Goal: Navigation & Orientation: Understand site structure

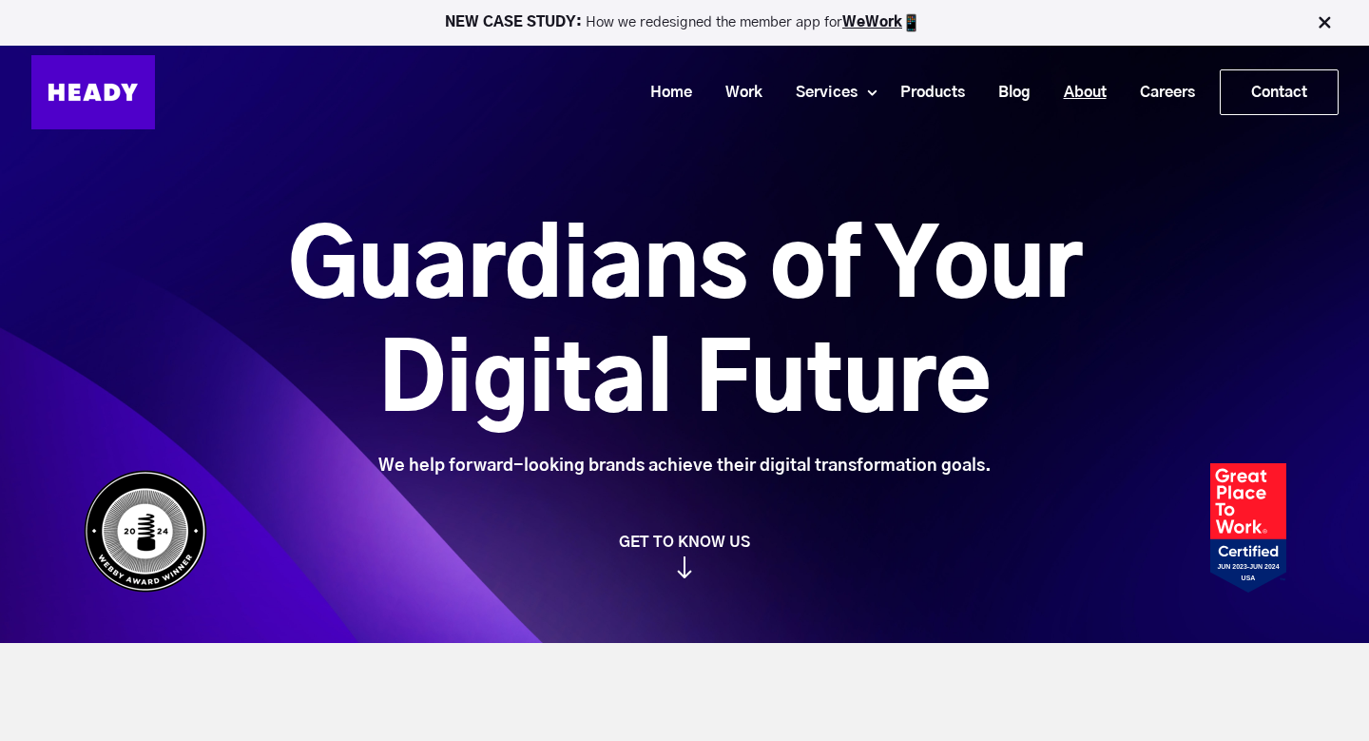
click at [1084, 92] on link "About" at bounding box center [1078, 92] width 76 height 35
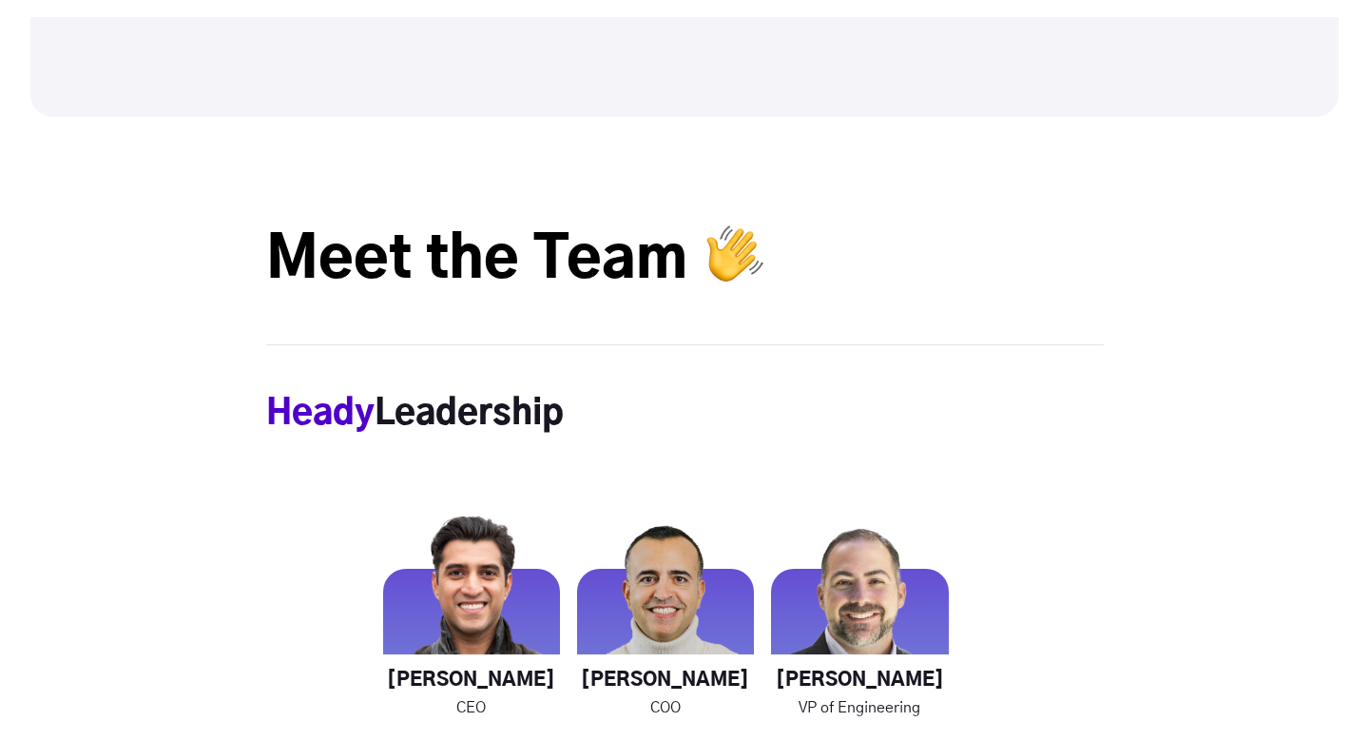
scroll to position [2498, 0]
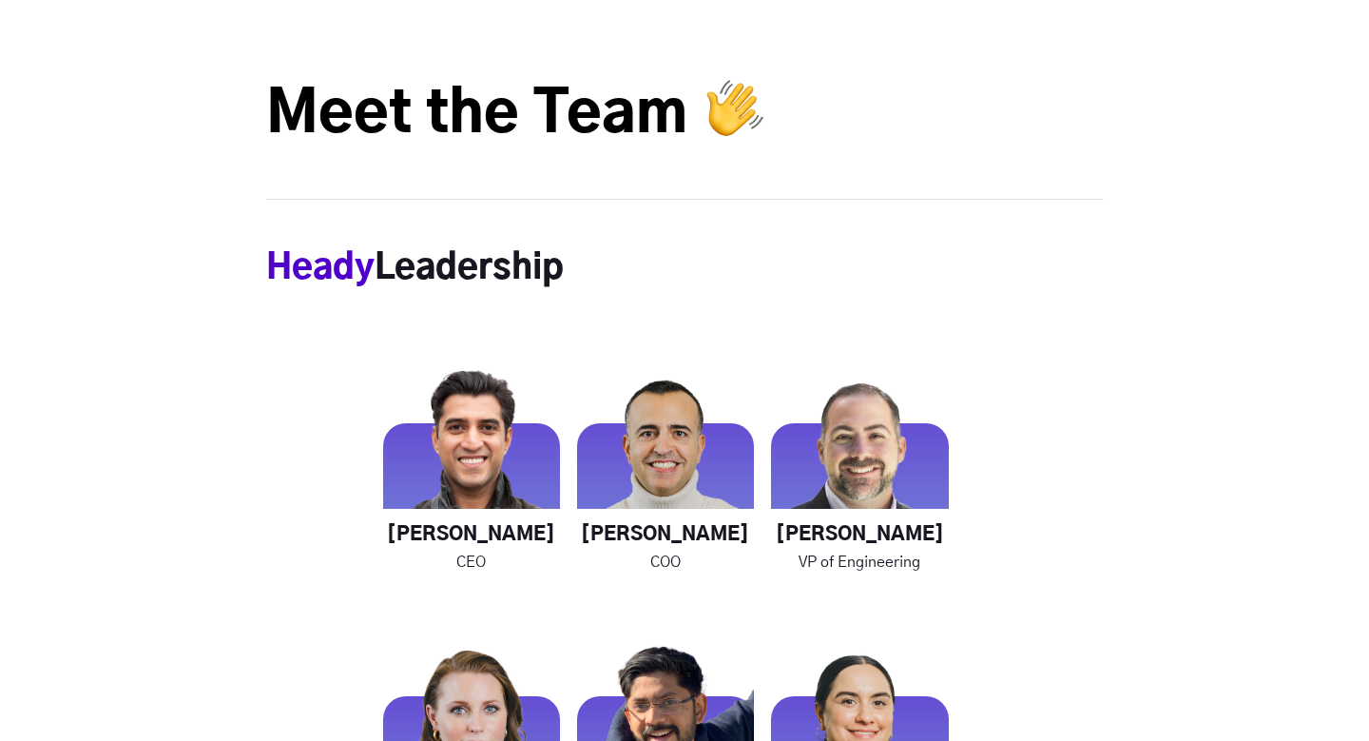
click at [307, 262] on span "Heady" at bounding box center [320, 268] width 108 height 34
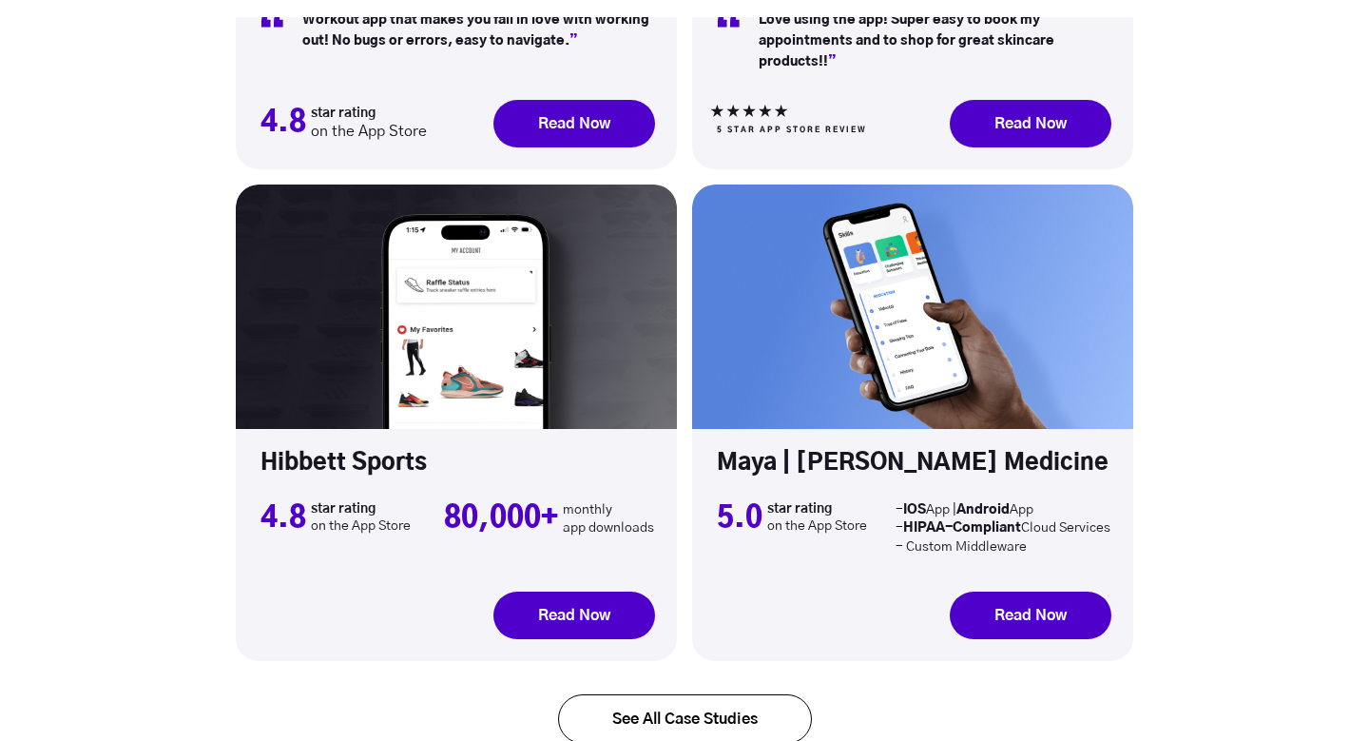
scroll to position [6080, 0]
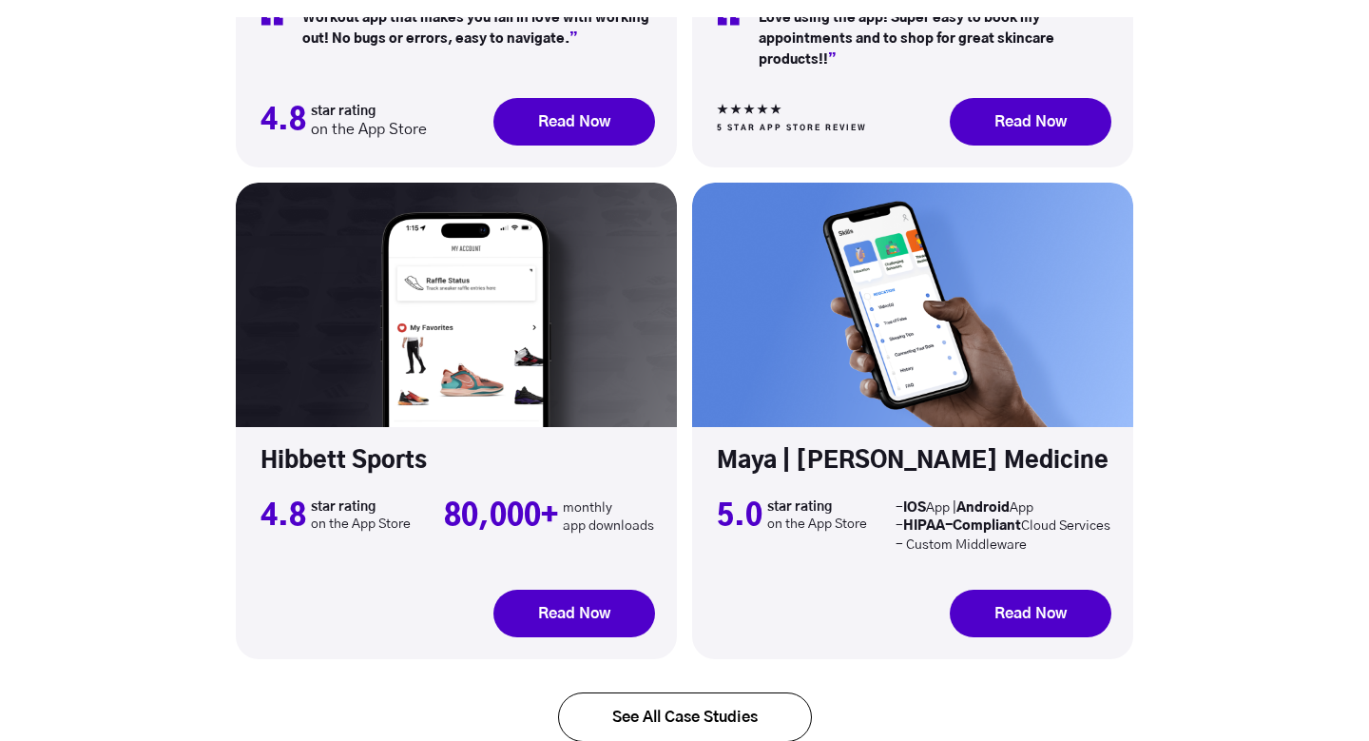
click at [785, 692] on link "See All Case Studies" at bounding box center [685, 716] width 254 height 49
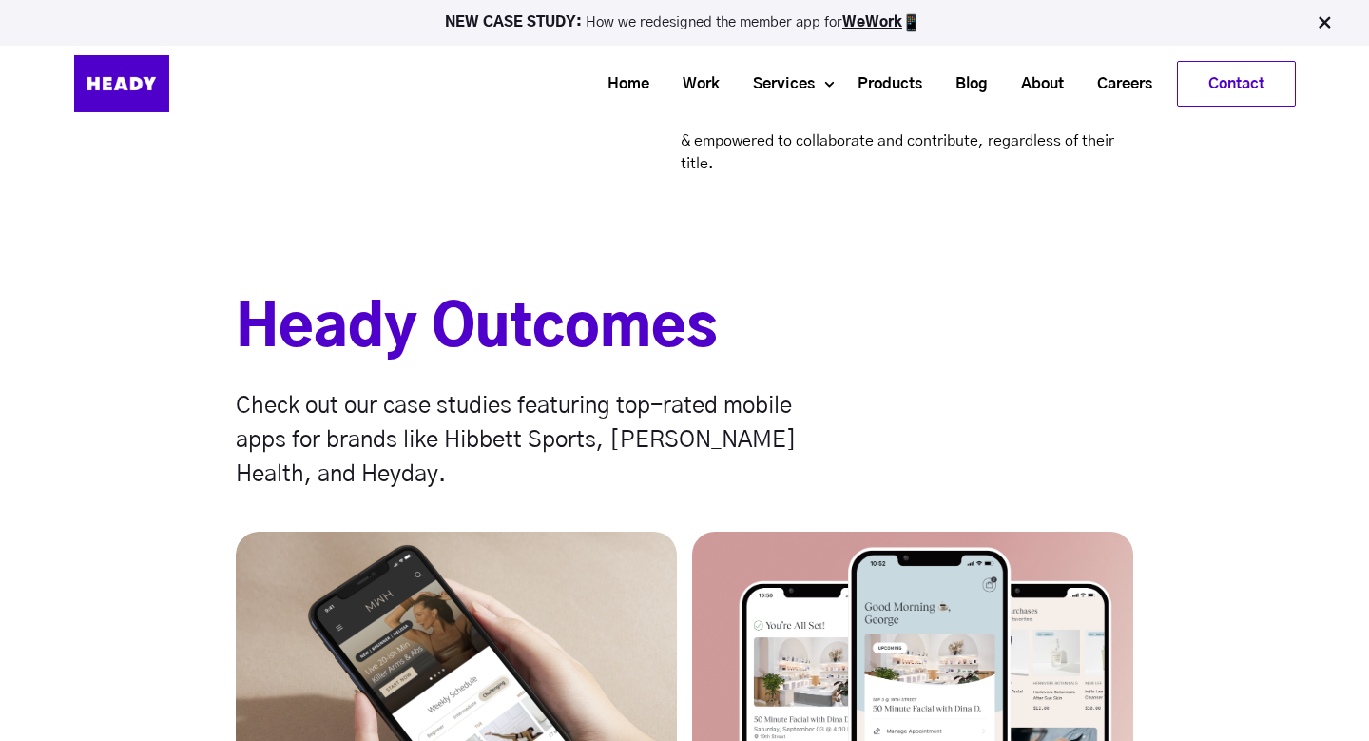
scroll to position [5208, 0]
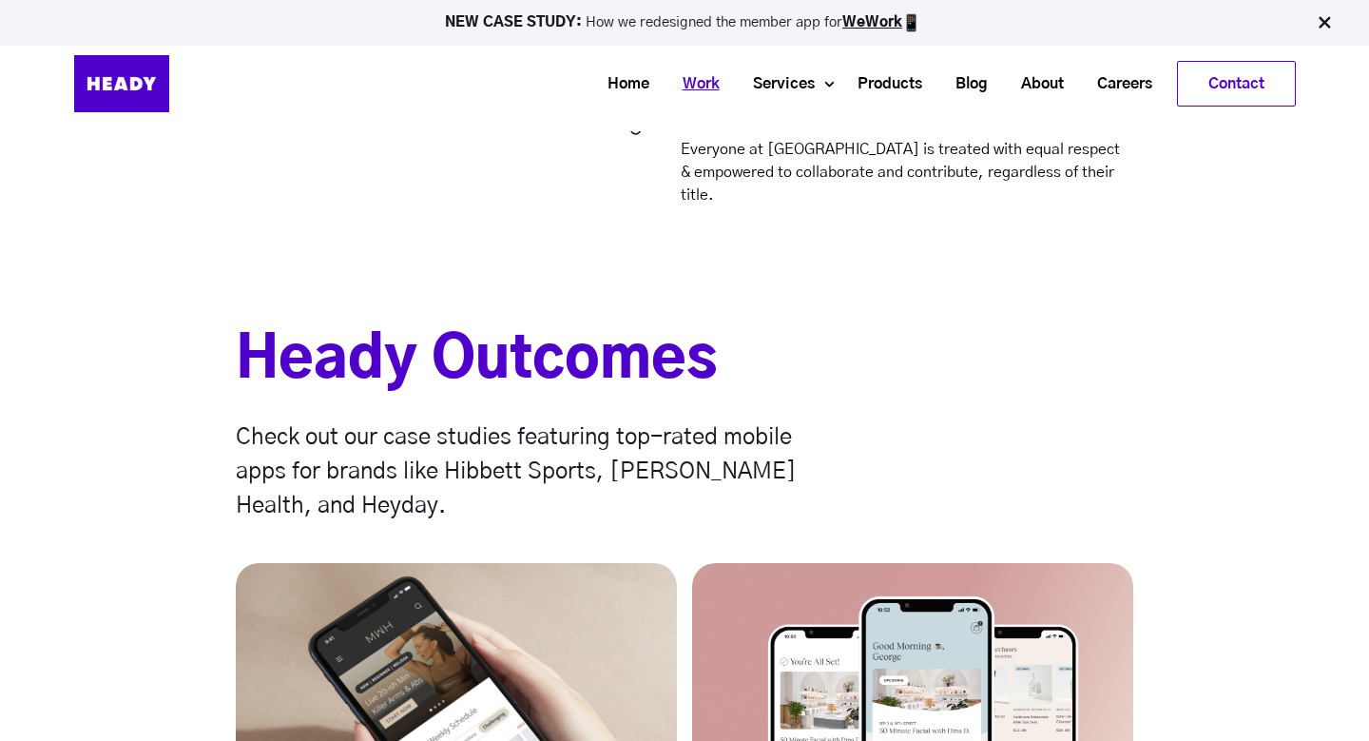
click at [700, 85] on link "Work" at bounding box center [694, 84] width 70 height 35
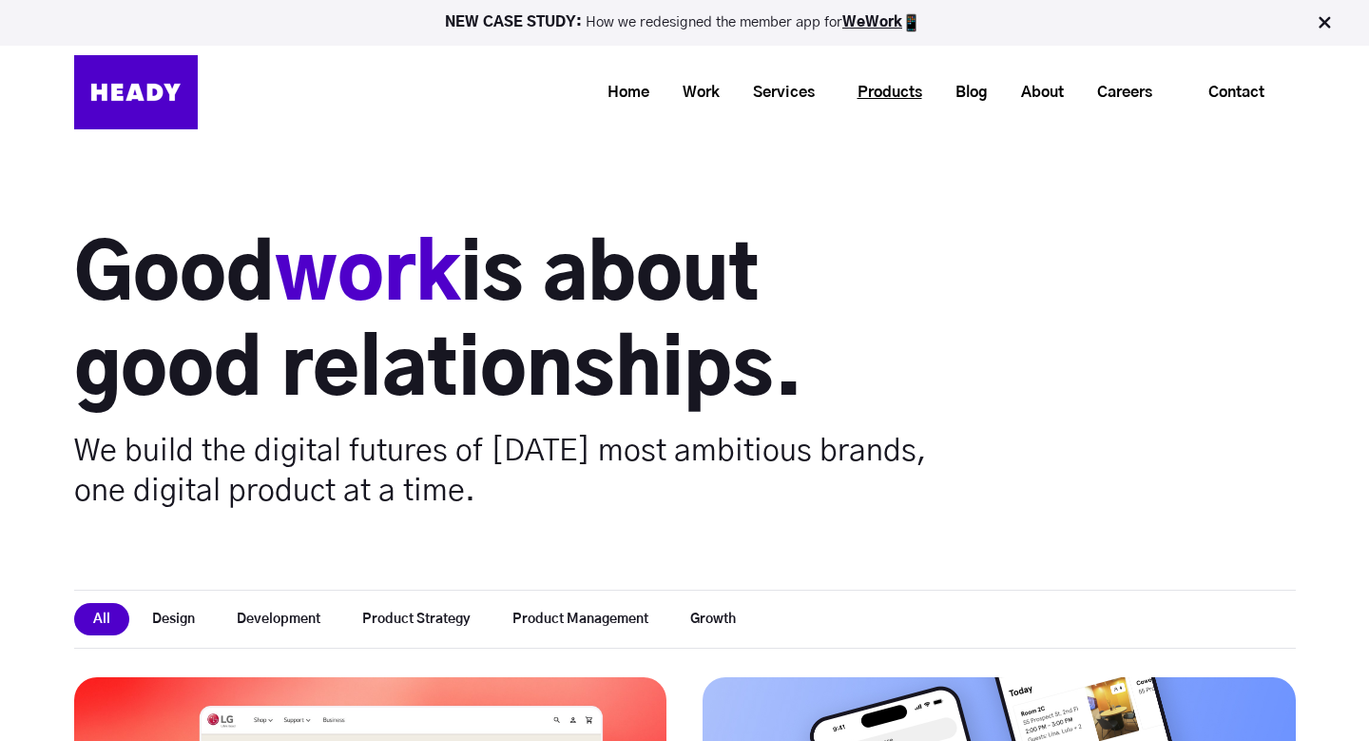
click at [908, 77] on link "Products" at bounding box center [883, 92] width 98 height 35
